Goal: Information Seeking & Learning: Find specific page/section

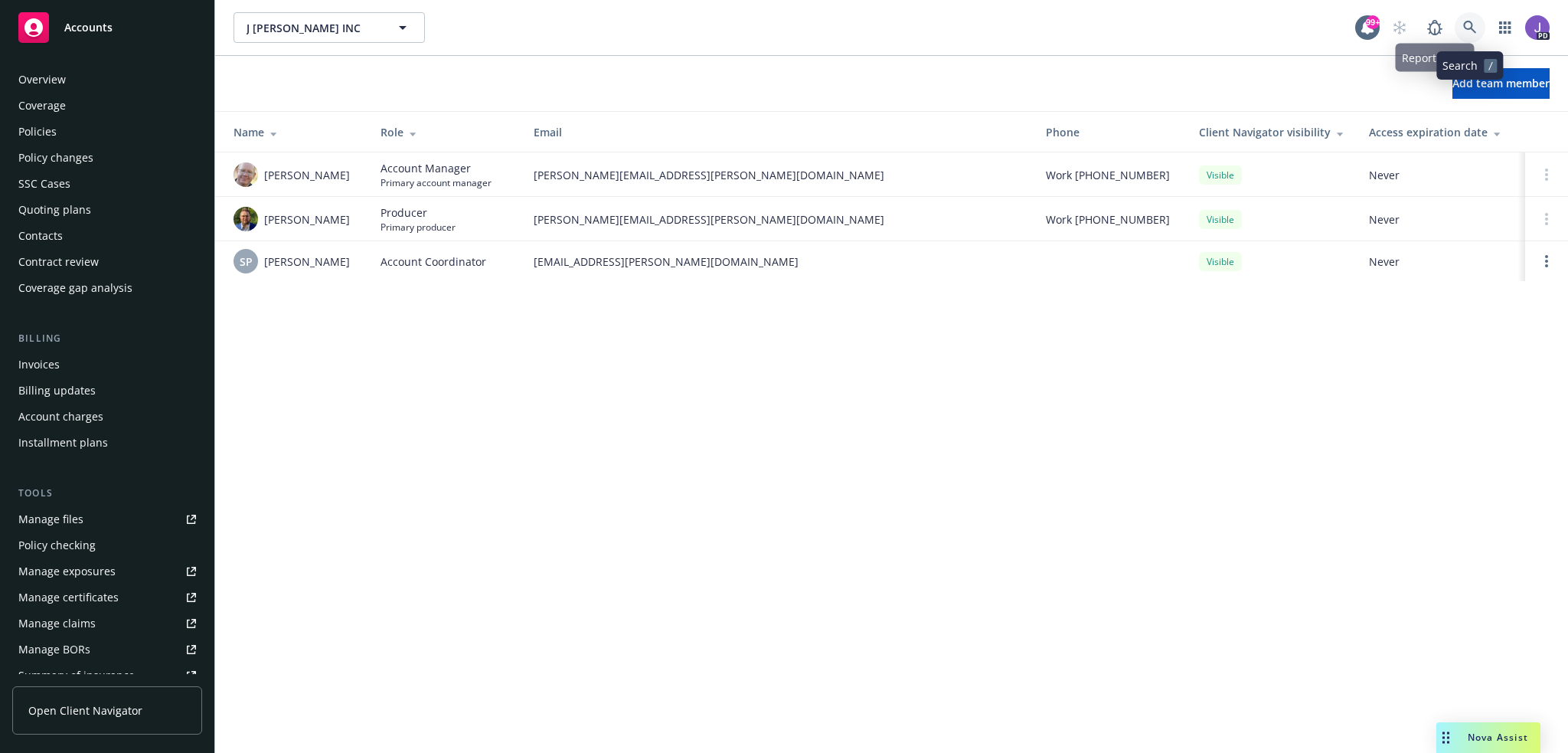
click at [1480, 29] on link at bounding box center [1470, 28] width 31 height 31
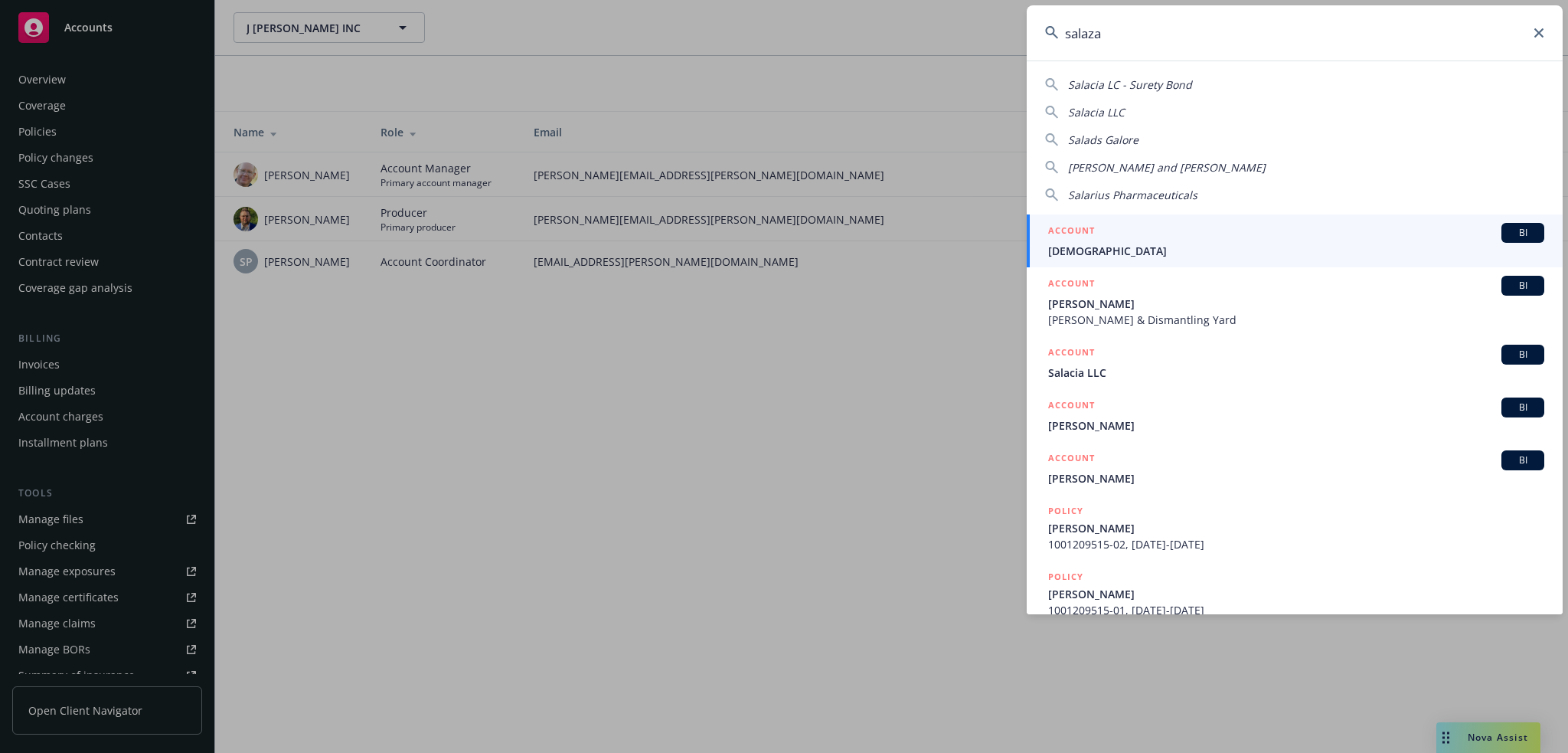
type input "[PERSON_NAME]"
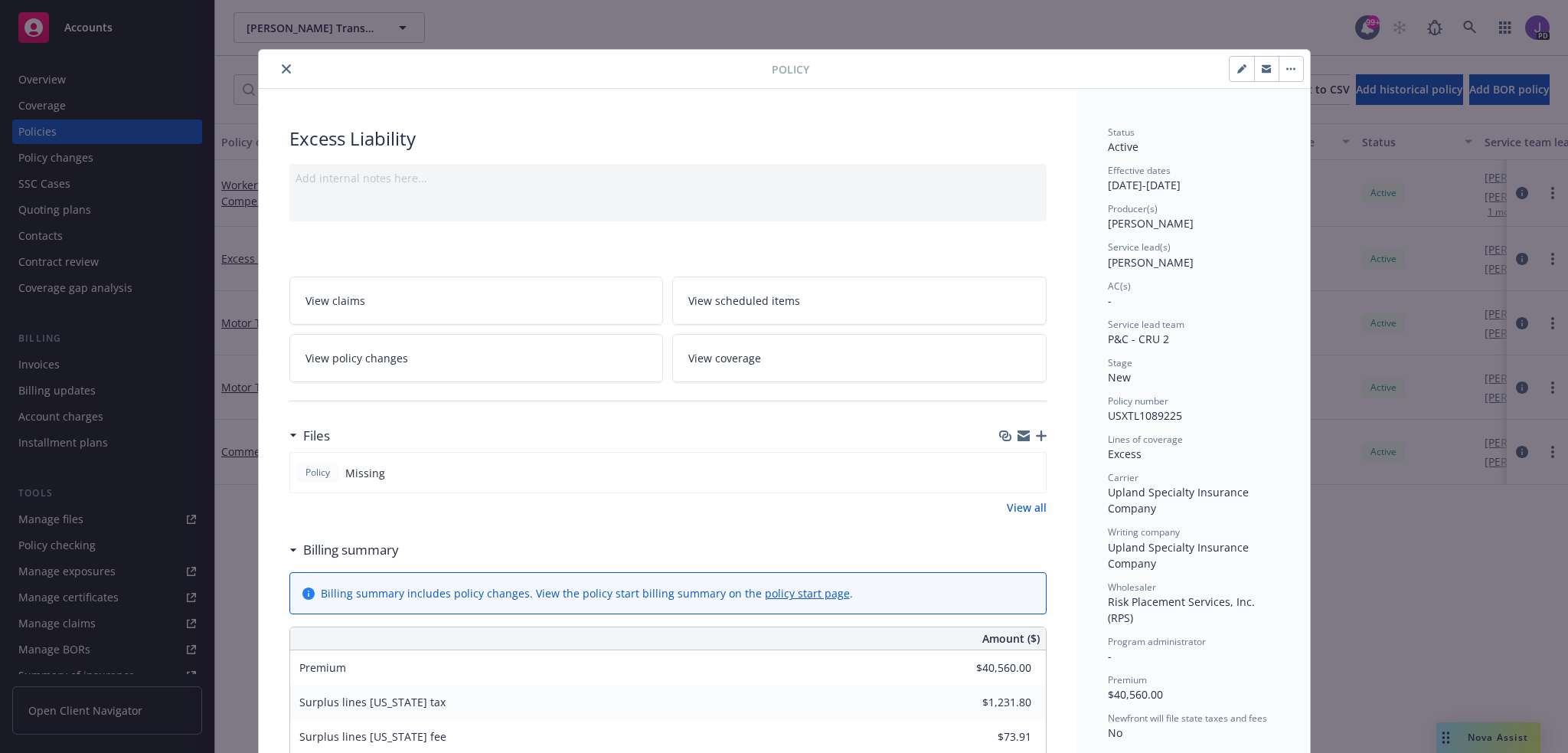
click at [282, 69] on icon "close" at bounding box center [287, 70] width 10 height 10
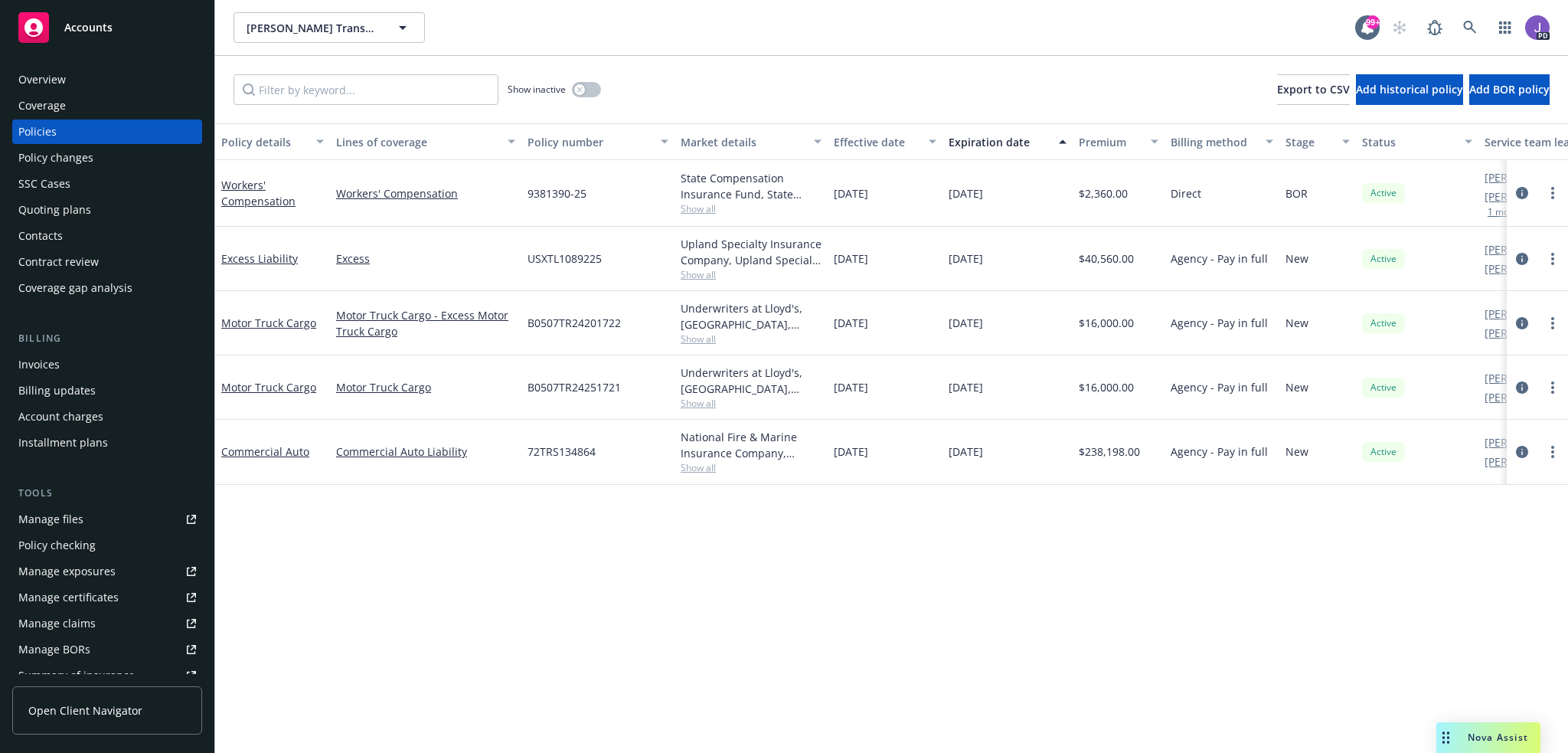
click at [754, 565] on div "Policy details Lines of coverage Policy number Market details Effective date Ex…" at bounding box center [892, 438] width 1353 height 629
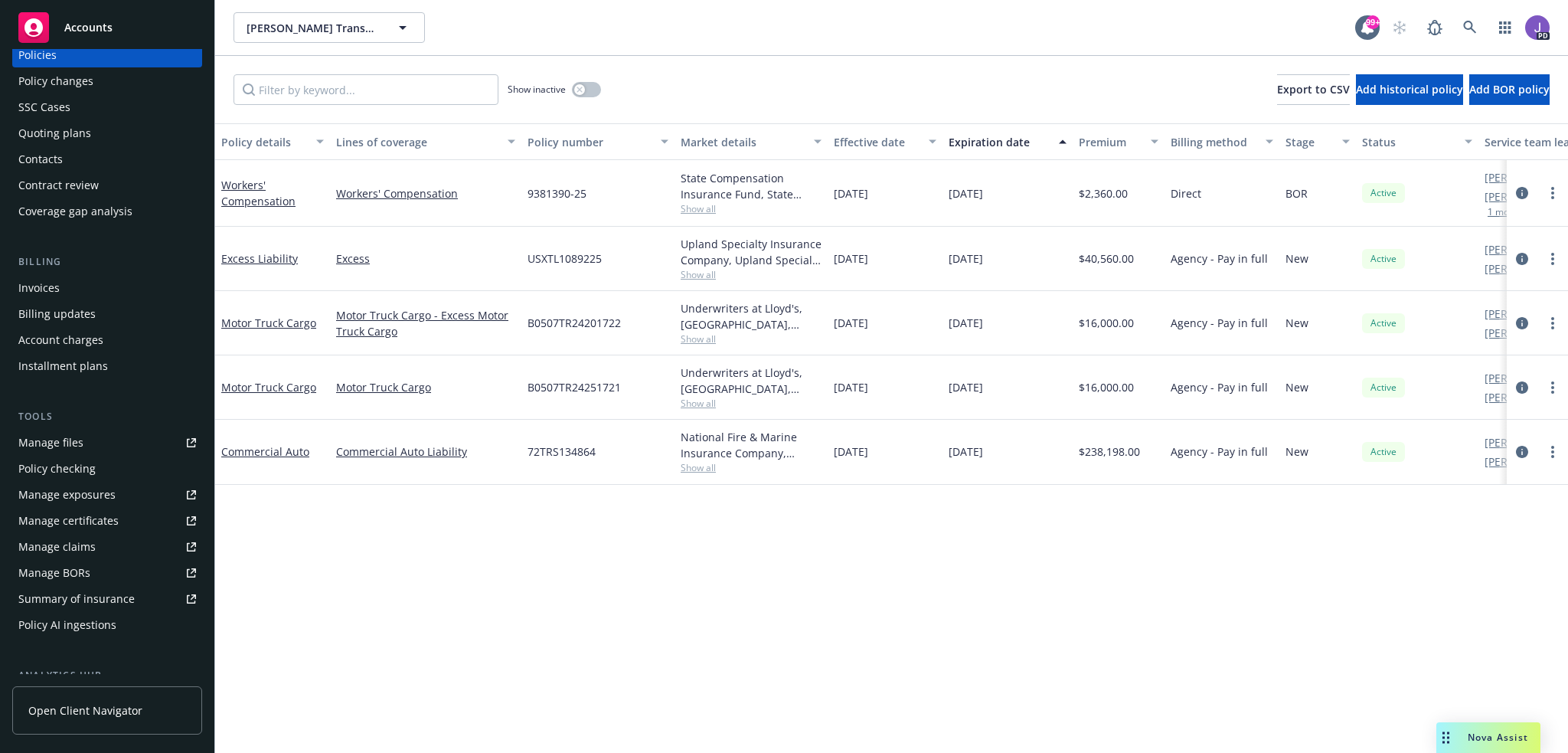
scroll to position [230, 0]
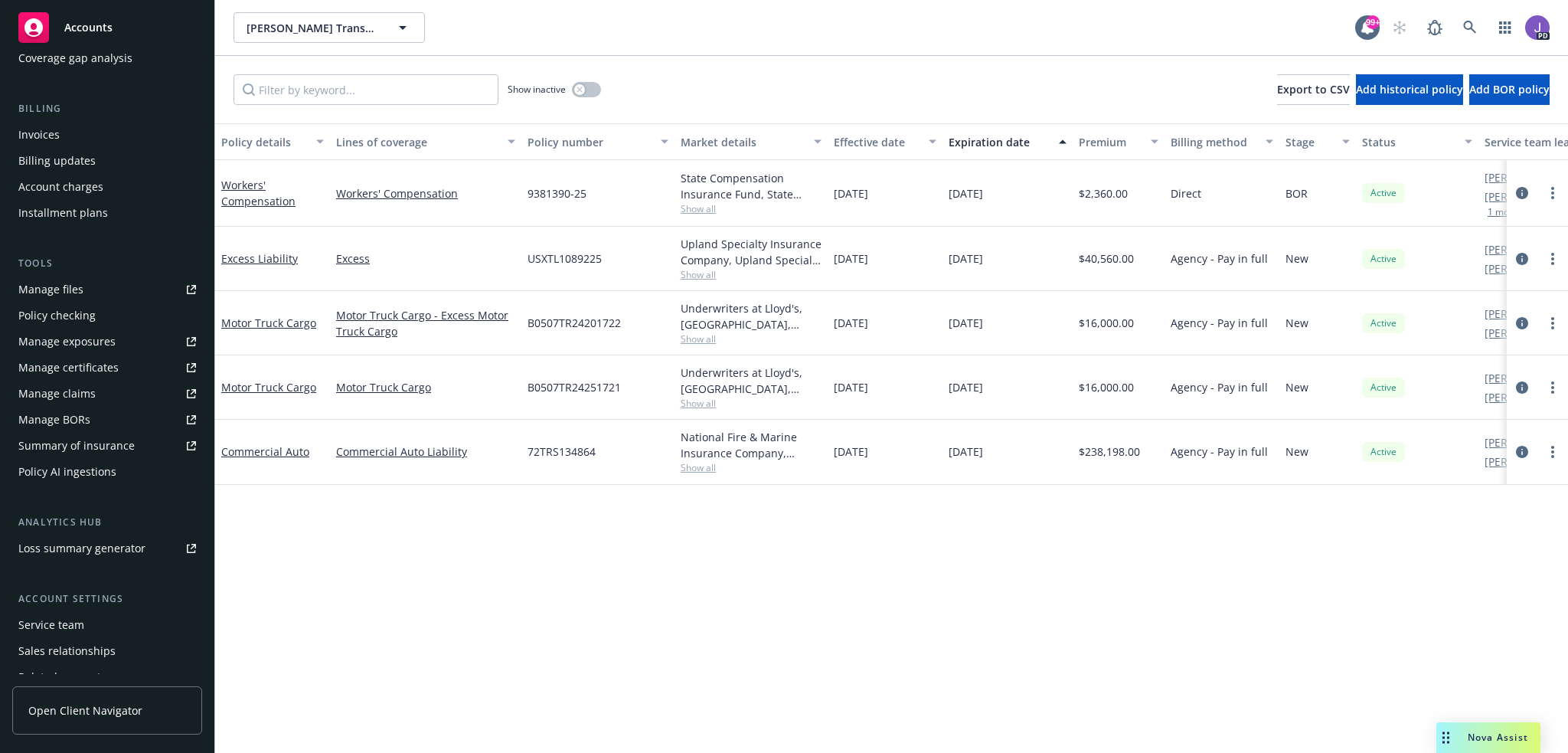
click at [62, 621] on div "Service team" at bounding box center [51, 624] width 66 height 24
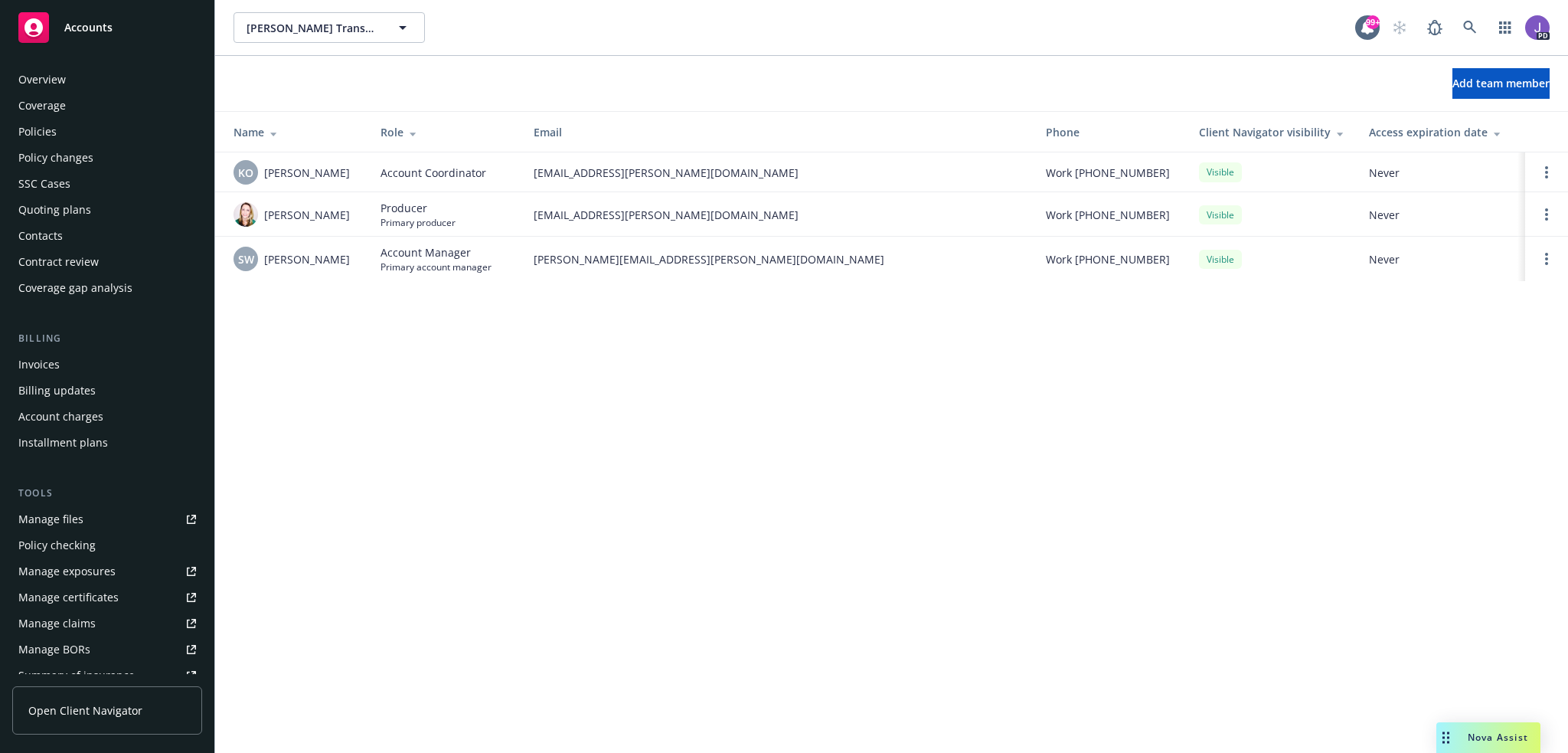
click at [61, 141] on div "Policies" at bounding box center [107, 131] width 178 height 24
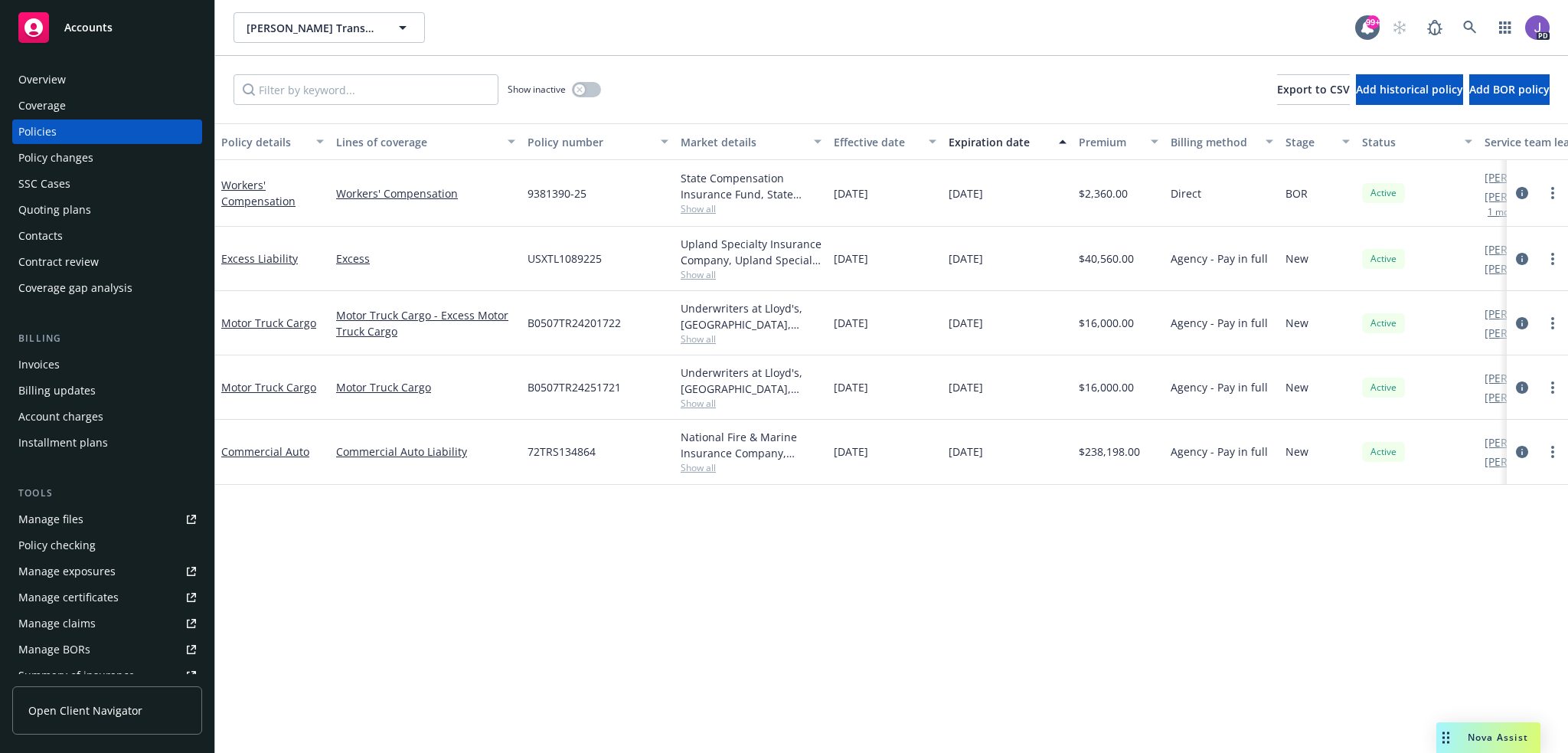
drag, startPoint x: 31, startPoint y: 75, endPoint x: 41, endPoint y: 76, distance: 10.0
click at [31, 75] on div "Overview" at bounding box center [42, 79] width 47 height 24
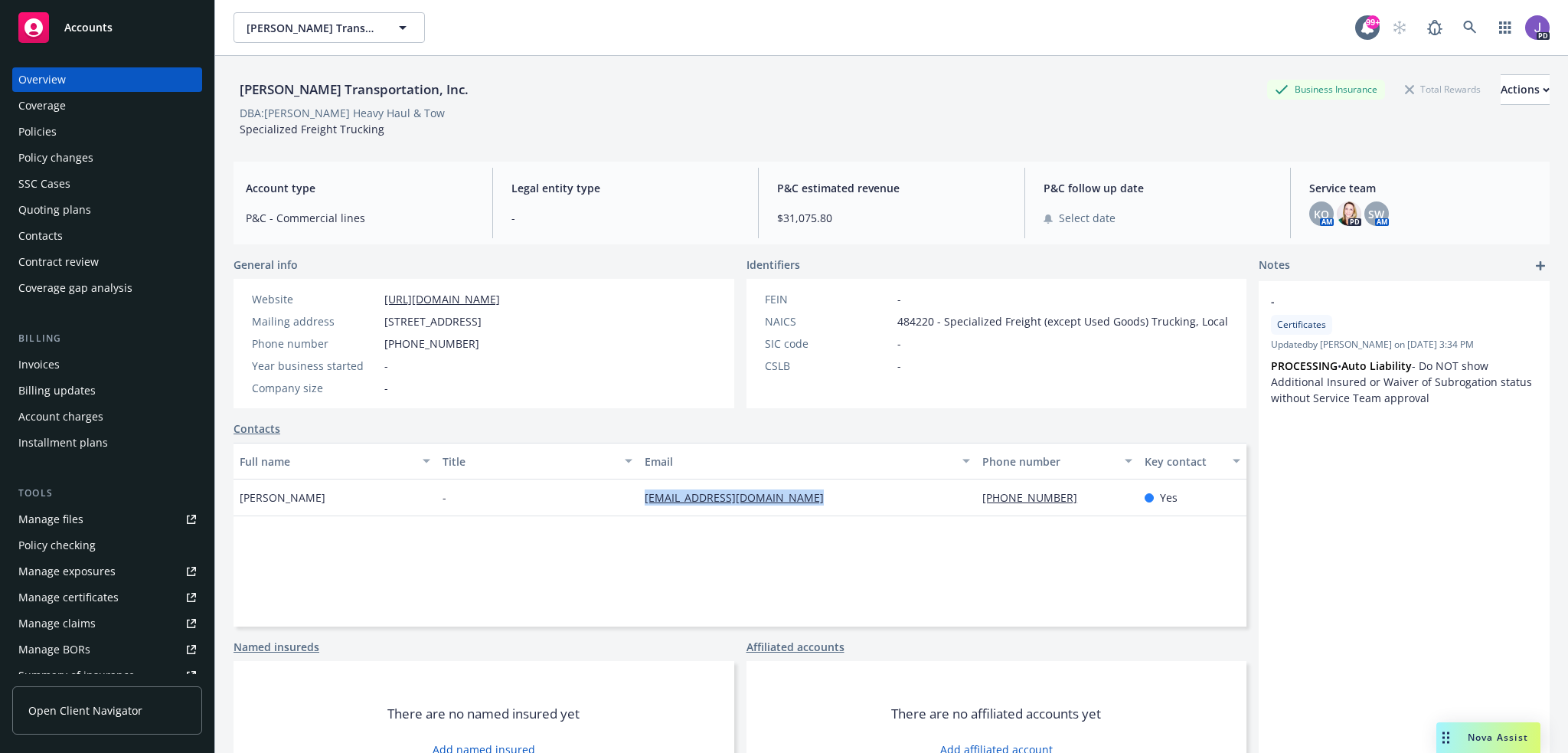
drag, startPoint x: 852, startPoint y: 496, endPoint x: 639, endPoint y: 505, distance: 213.2
click at [639, 505] on div "[EMAIL_ADDRESS][DOMAIN_NAME]" at bounding box center [807, 498] width 337 height 37
copy link "[EMAIL_ADDRESS][DOMAIN_NAME]"
drag, startPoint x: 314, startPoint y: 499, endPoint x: 244, endPoint y: 503, distance: 70.1
click at [240, 502] on div "[PERSON_NAME]" at bounding box center [335, 498] width 203 height 37
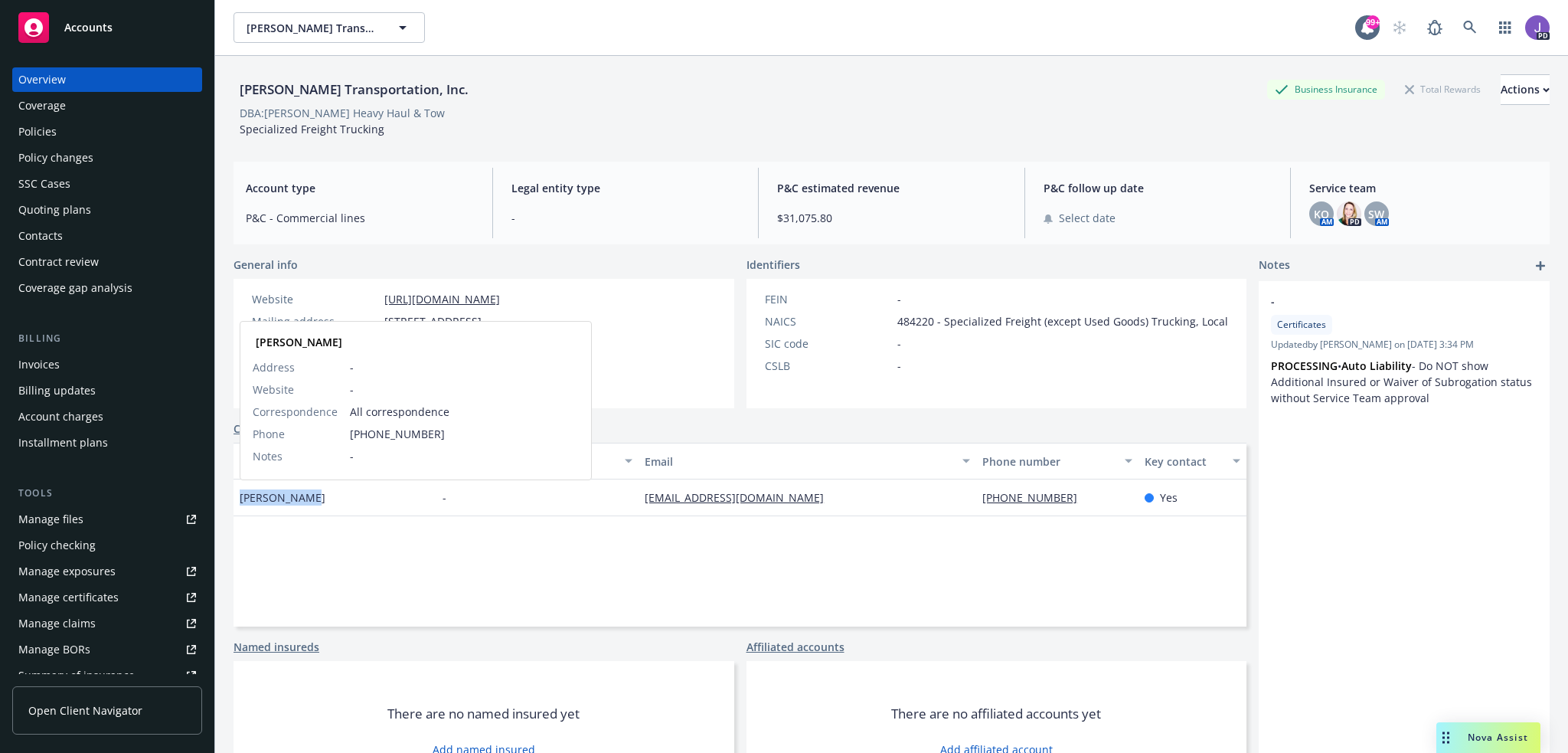
copy span "[PERSON_NAME]"
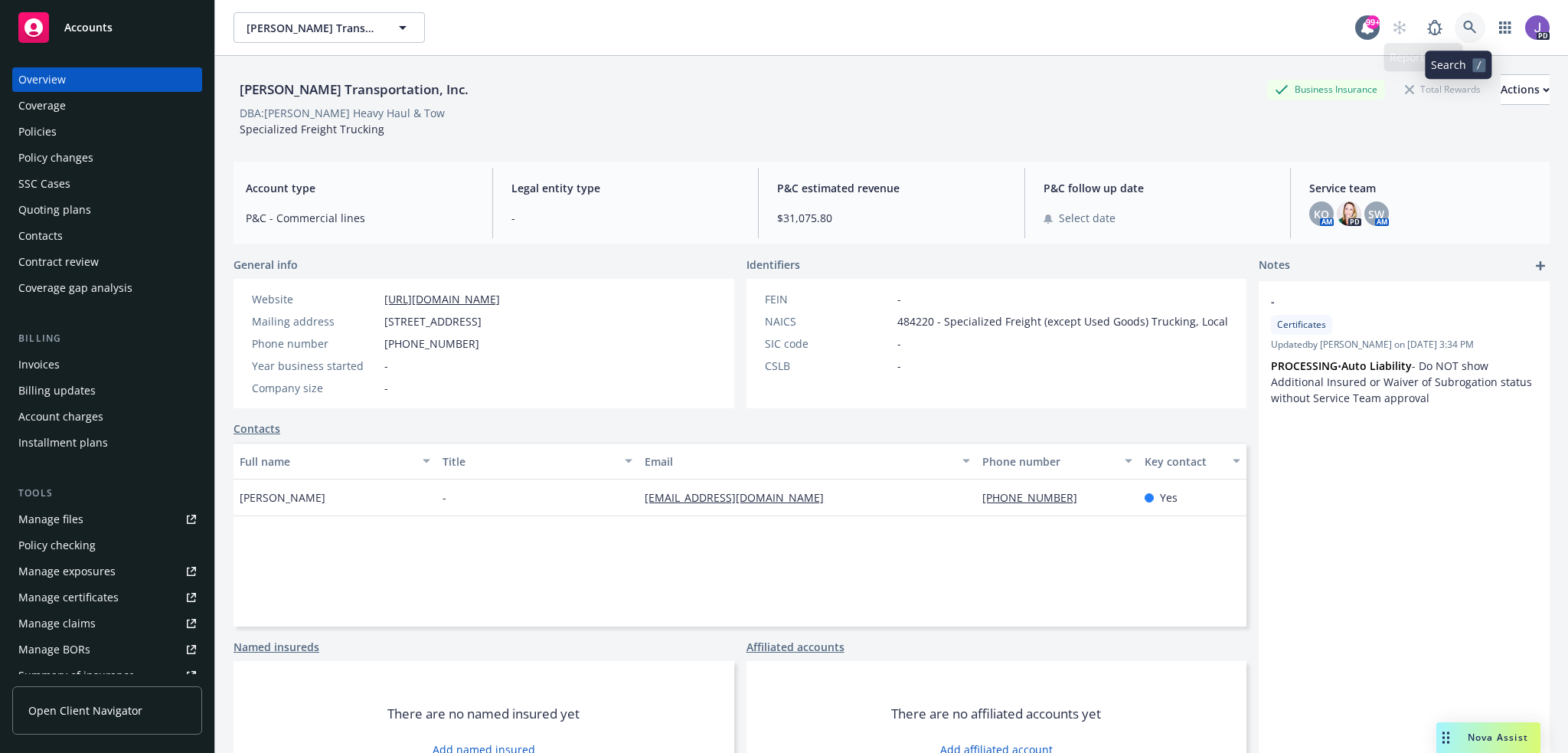
click at [1467, 25] on link at bounding box center [1470, 28] width 31 height 31
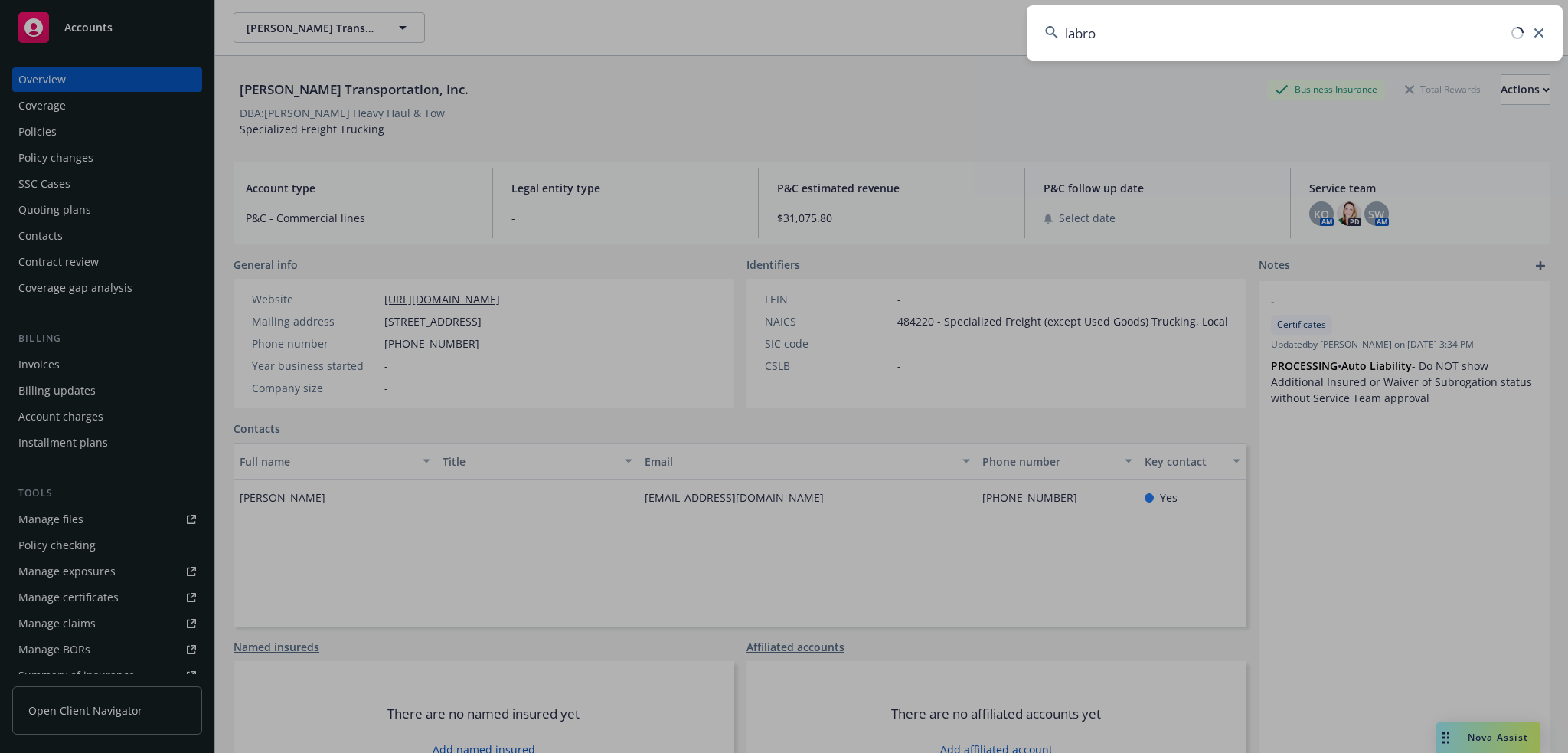
type input "labroa"
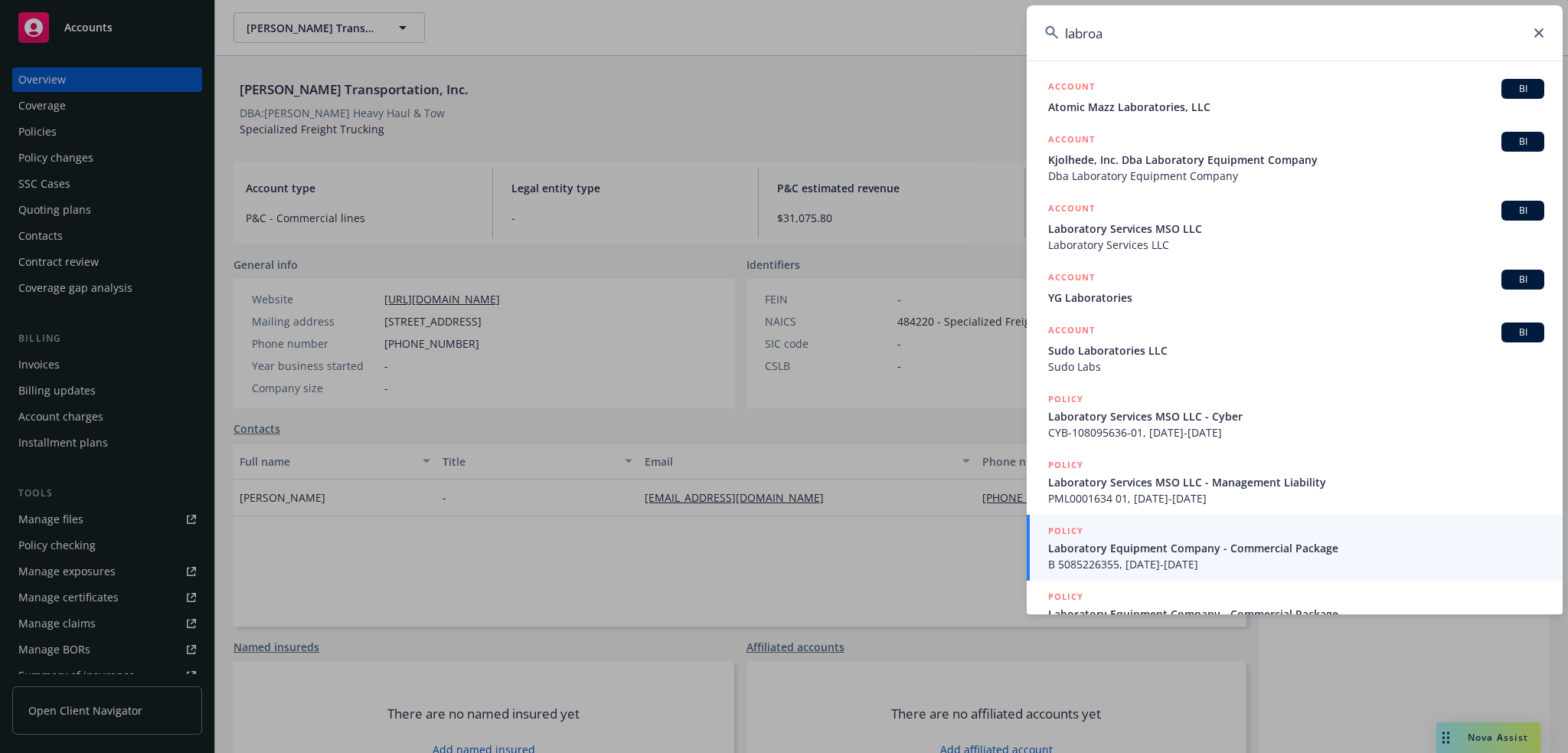
scroll to position [31, 0]
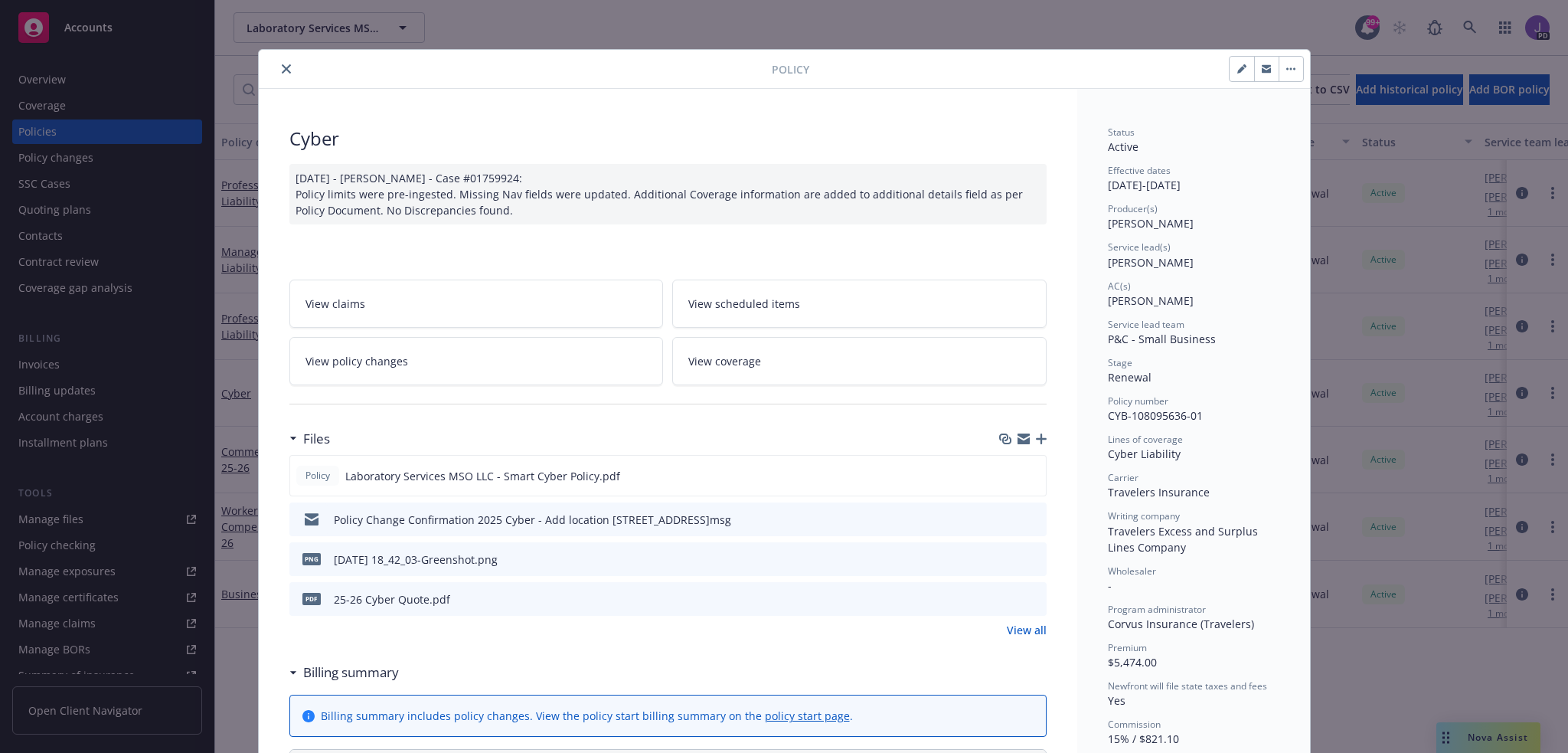
click at [282, 72] on icon "close" at bounding box center [287, 70] width 10 height 10
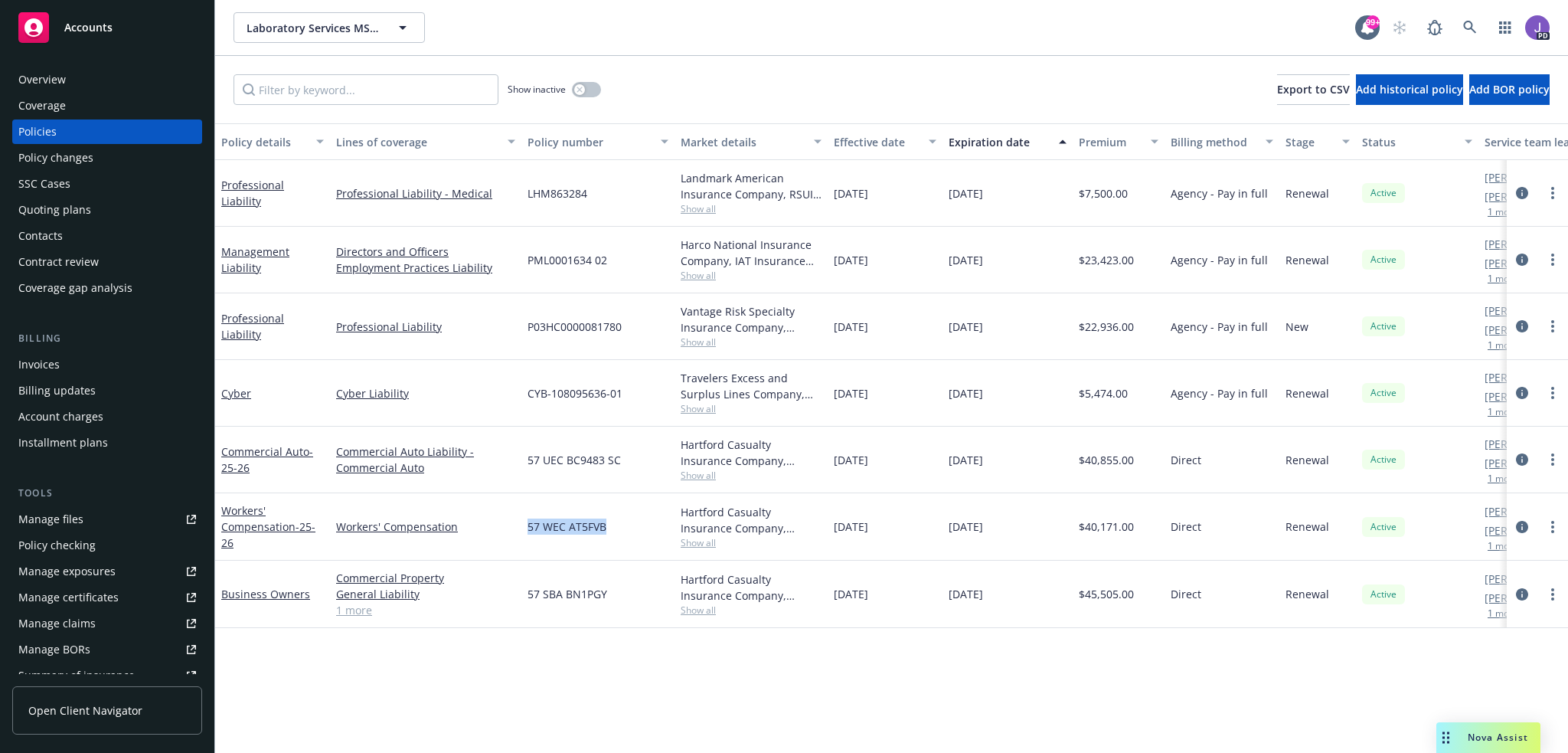
drag, startPoint x: 611, startPoint y: 528, endPoint x: 529, endPoint y: 526, distance: 82.0
click at [529, 526] on div "57 WEC AT5FVB" at bounding box center [597, 527] width 153 height 68
copy span "57 WEC AT5FVB"
click at [1524, 522] on icon "circleInformation" at bounding box center [1523, 527] width 13 height 13
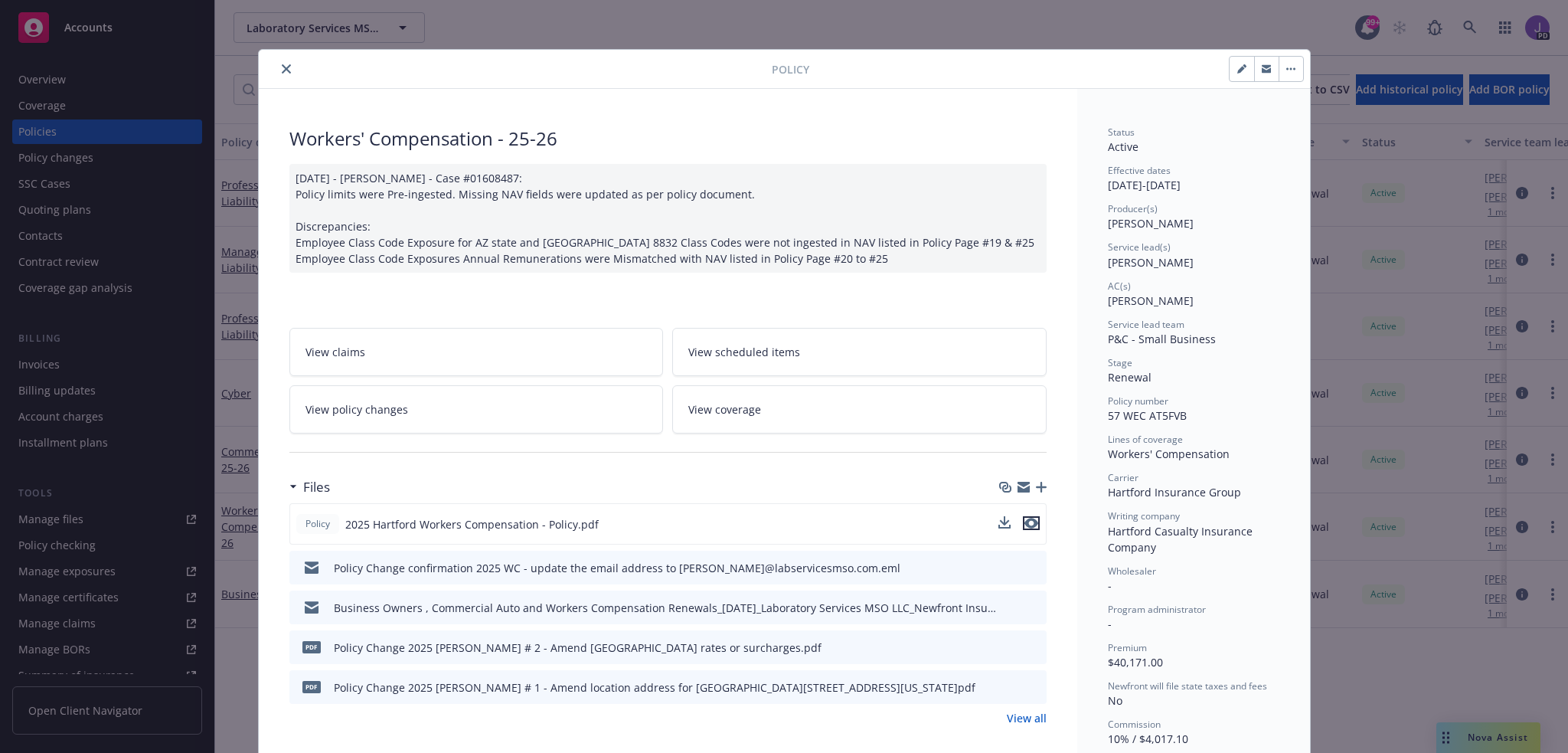
click at [1027, 522] on icon "preview file" at bounding box center [1031, 523] width 14 height 11
click at [282, 65] on icon "close" at bounding box center [287, 70] width 10 height 10
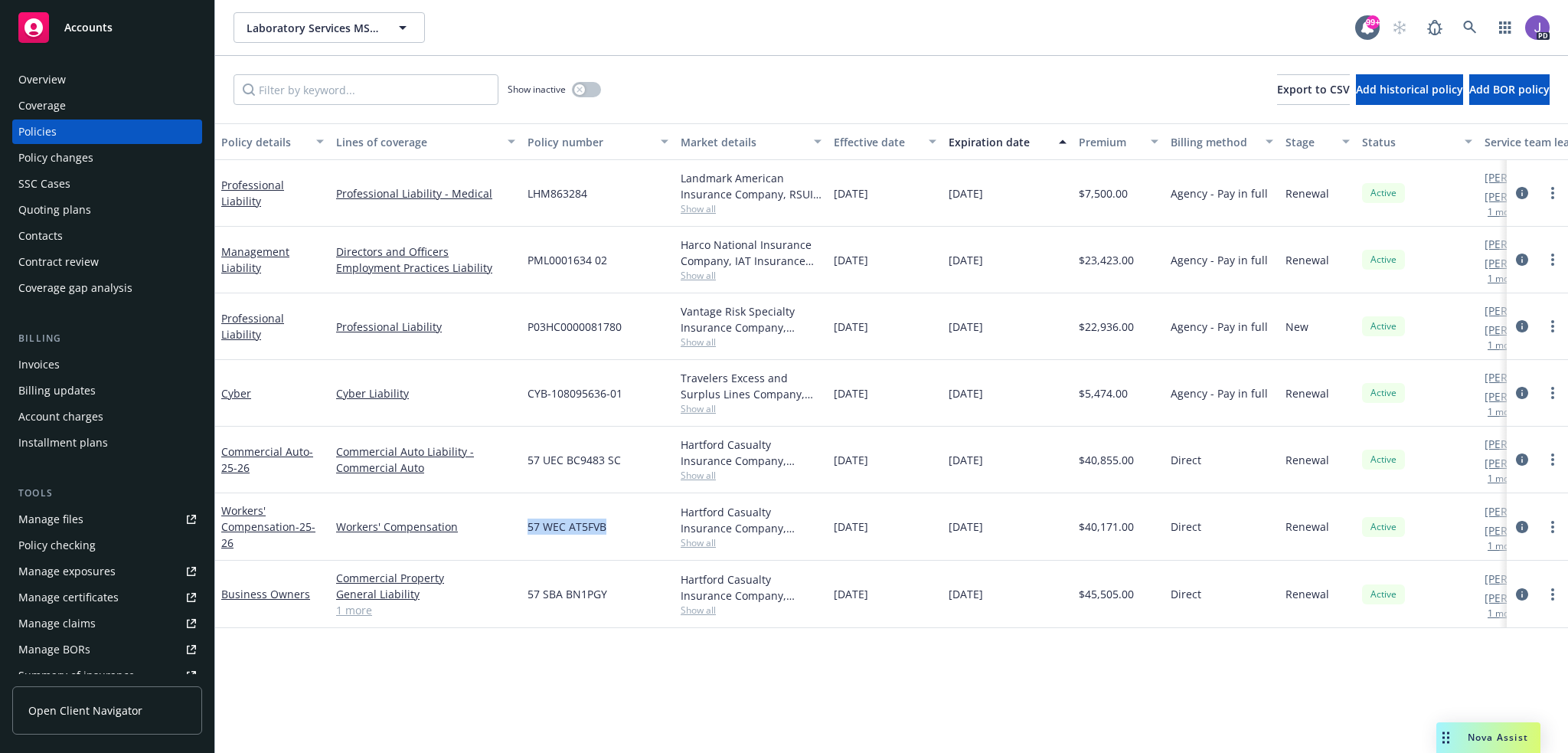
drag, startPoint x: 606, startPoint y: 528, endPoint x: 529, endPoint y: 520, distance: 77.4
click at [529, 520] on div "57 WEC AT5FVB" at bounding box center [597, 527] width 153 height 68
copy span "57 WEC AT5FVB"
click at [1464, 30] on icon at bounding box center [1470, 27] width 14 height 14
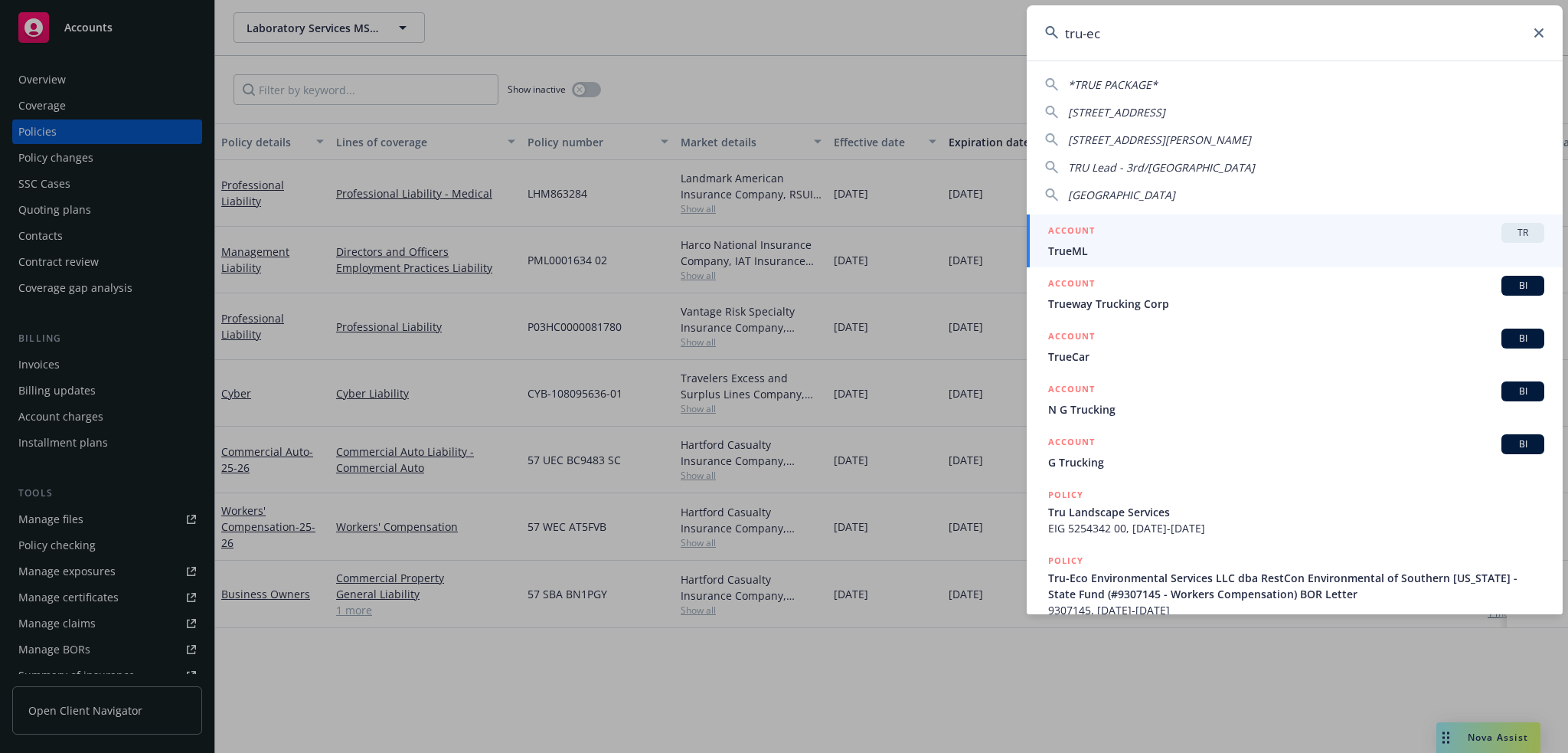
type input "tru-eco"
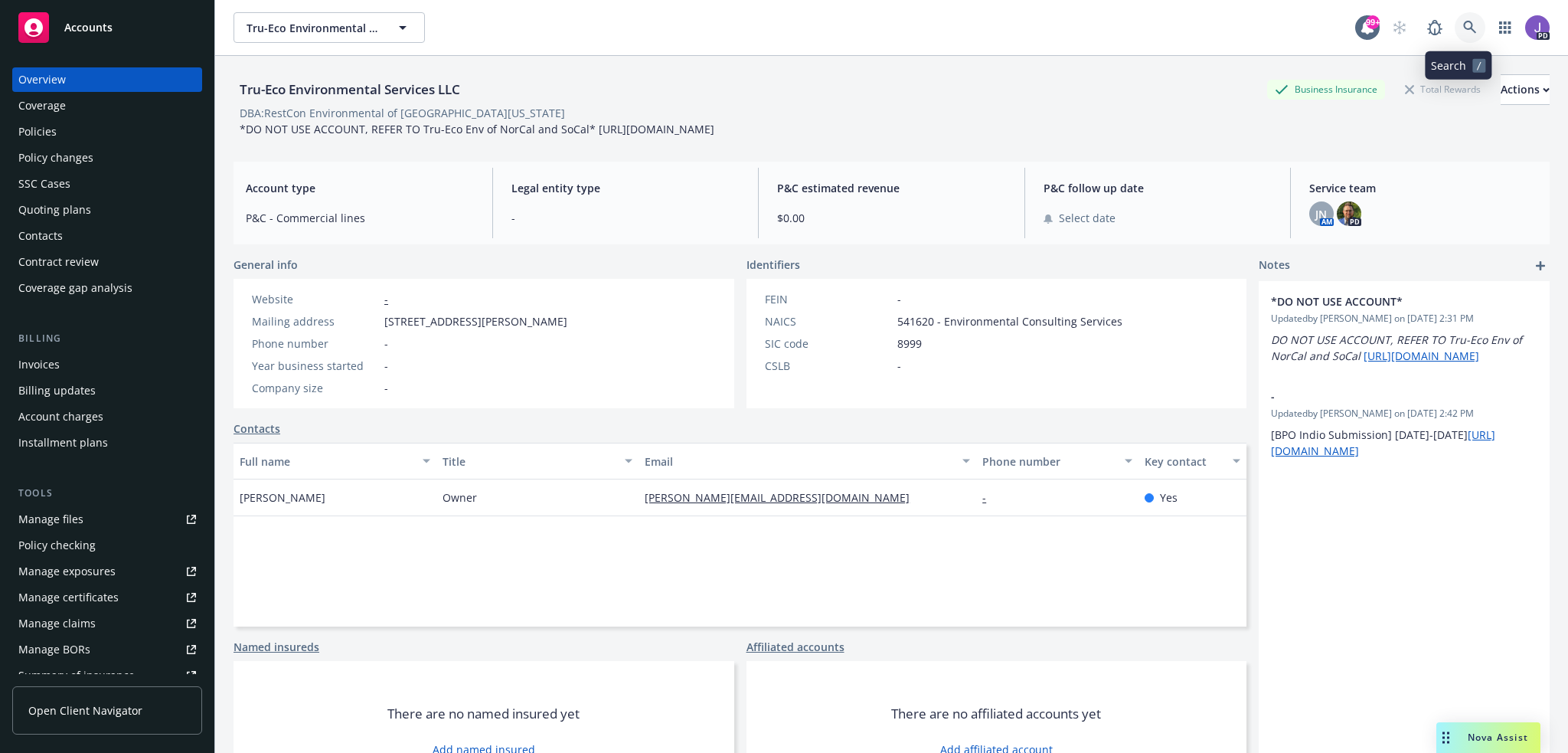
click at [1464, 30] on icon at bounding box center [1469, 26] width 13 height 13
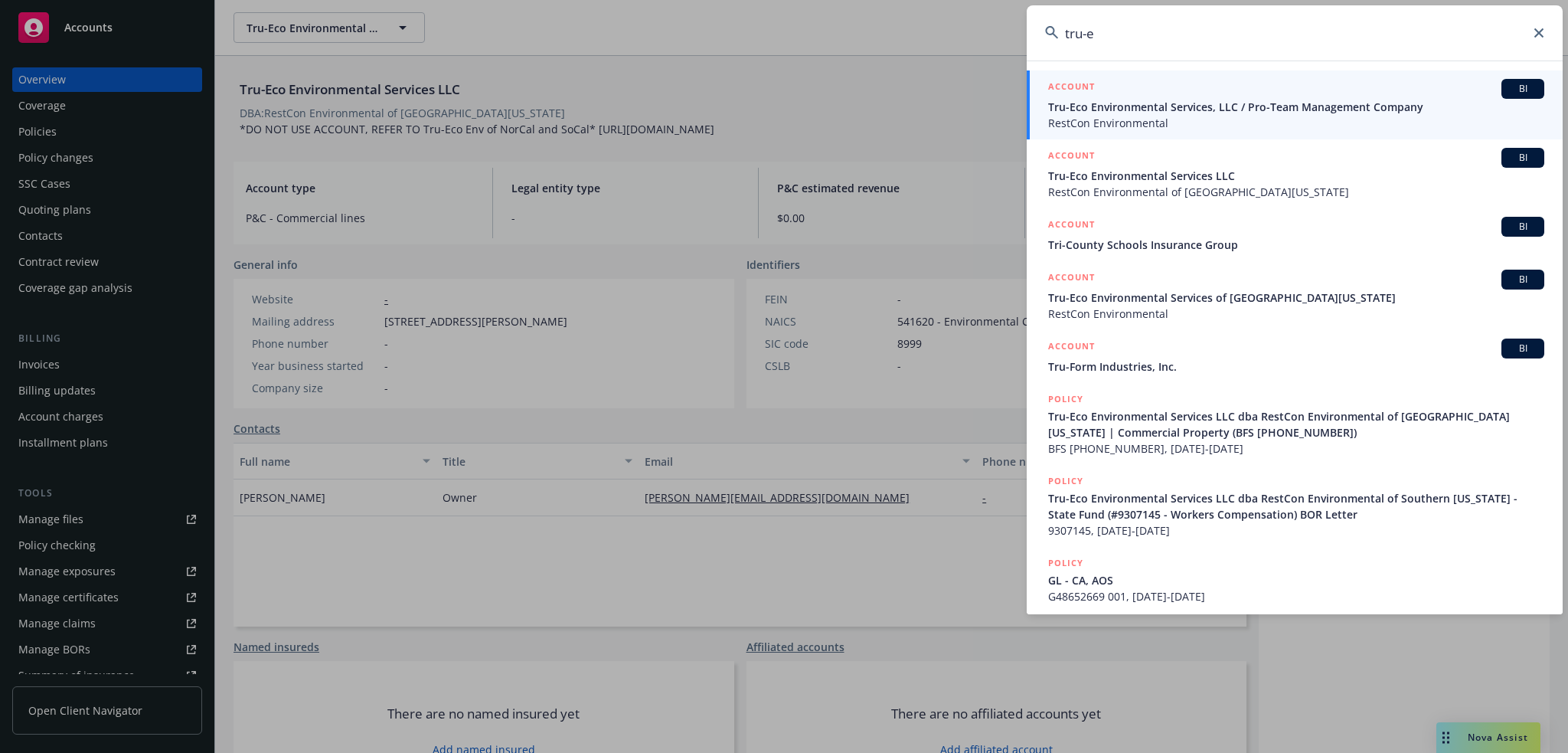
type input "tru-ec"
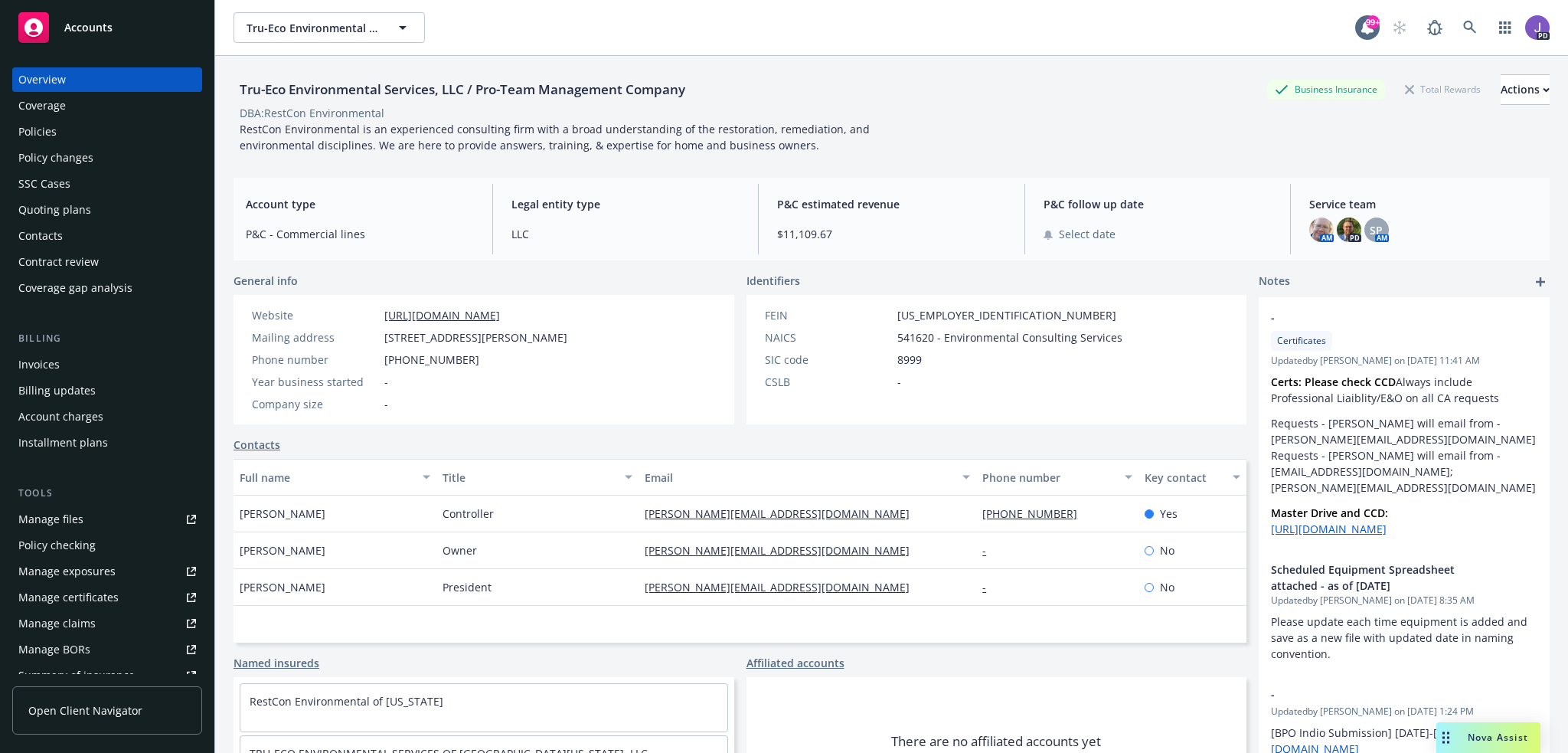
click at [35, 124] on div "Policies" at bounding box center [38, 131] width 39 height 24
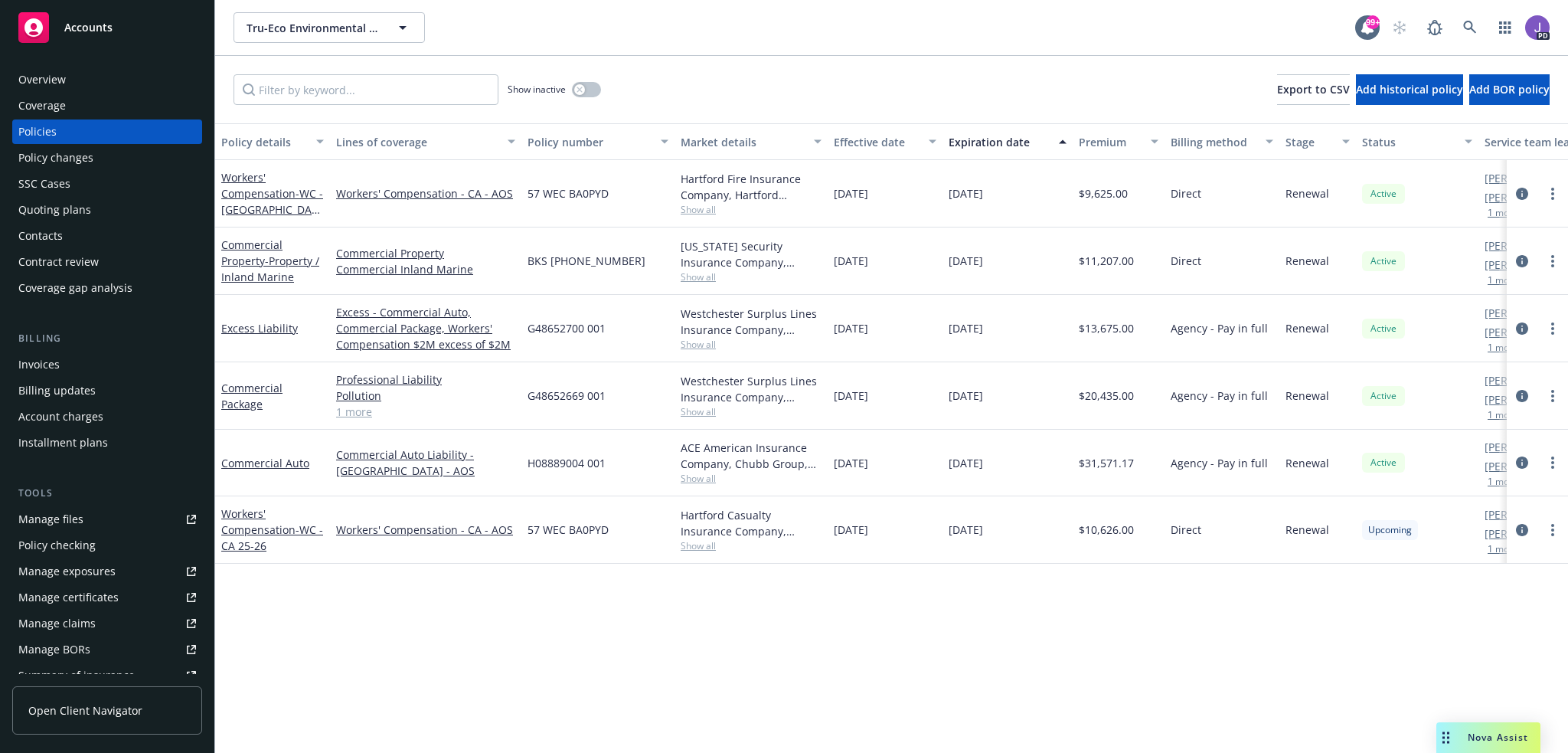
click at [703, 480] on span "Show all" at bounding box center [751, 478] width 141 height 13
click at [479, 641] on div "Policy details Lines of coverage Policy number Market details Effective date Ex…" at bounding box center [892, 438] width 1353 height 629
